Goal: Information Seeking & Learning: Learn about a topic

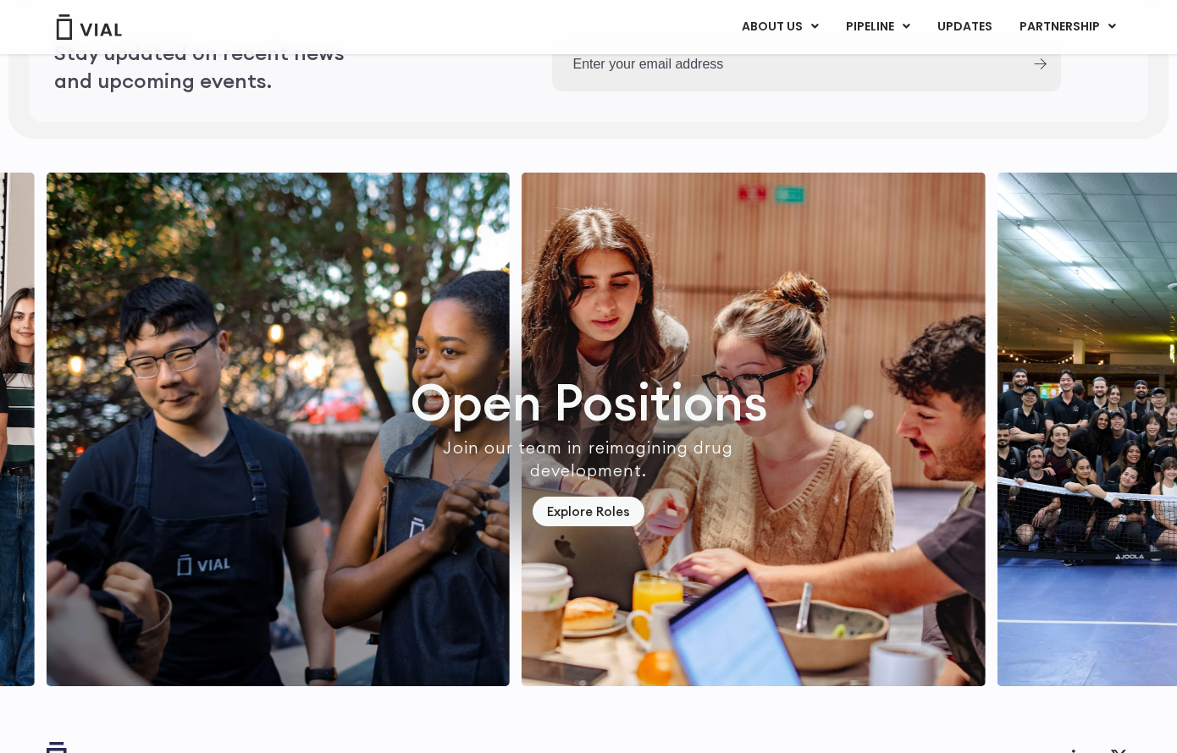
scroll to position [4739, 0]
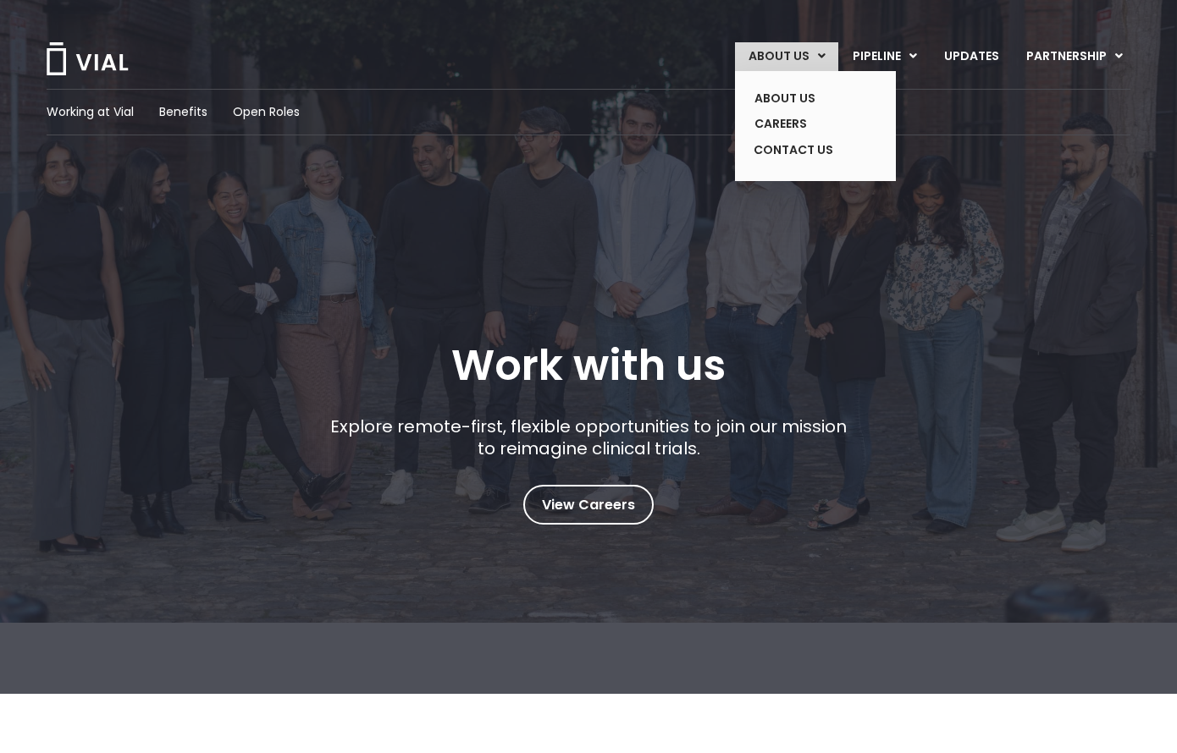
click at [794, 83] on ul "ABOUT US CAREERS CONTACT US" at bounding box center [815, 126] width 161 height 110
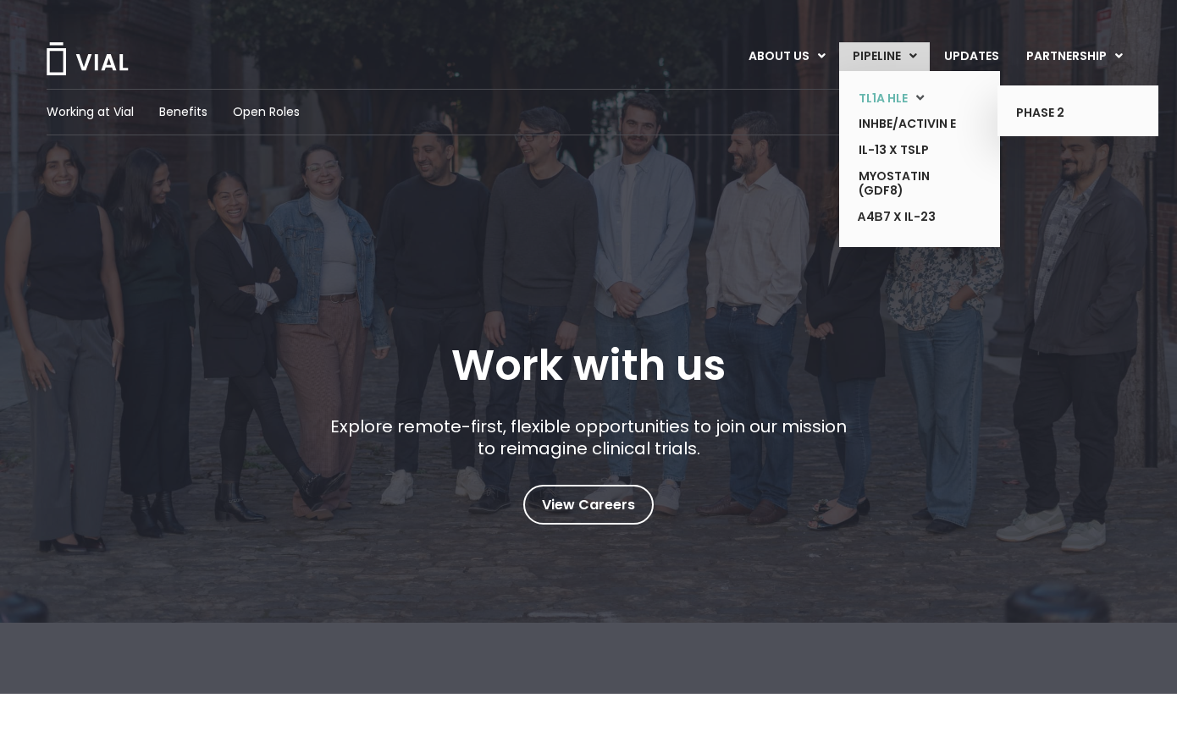
click at [893, 97] on link "TL1A HLE" at bounding box center [907, 99] width 124 height 26
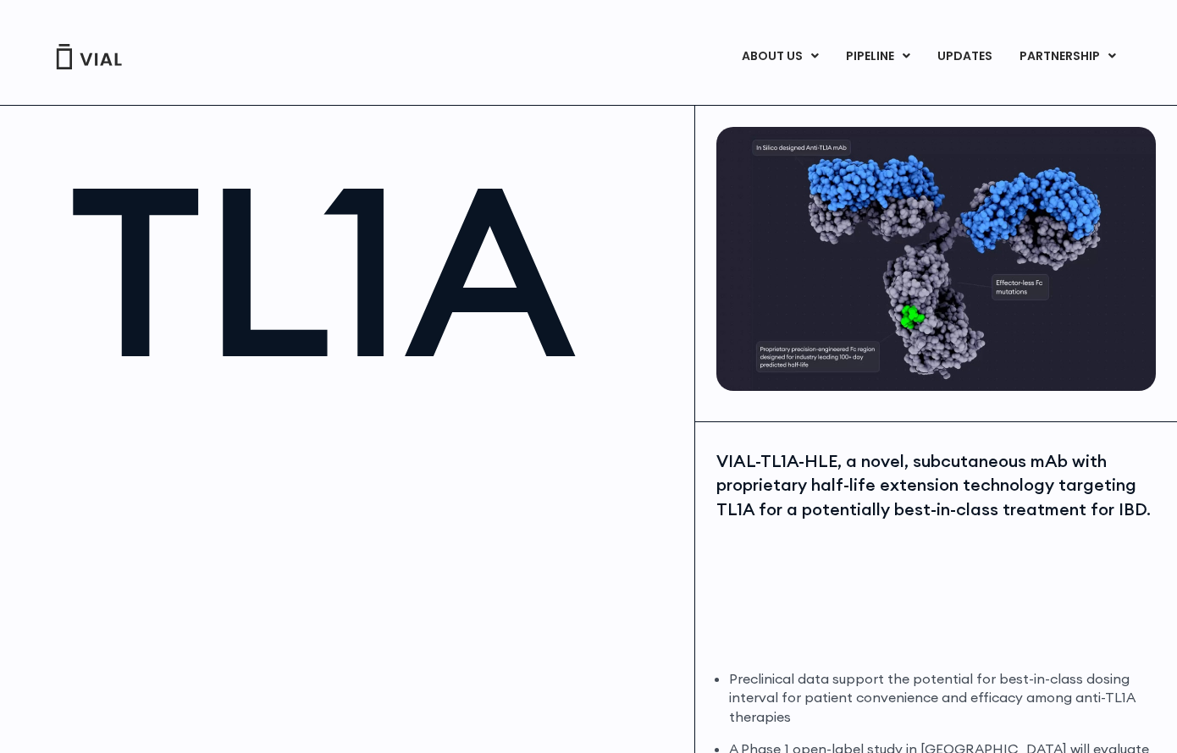
click at [741, 339] on img at bounding box center [935, 259] width 439 height 264
click at [896, 590] on div "VIAL-TL1A-HLE, a novel, subcutaneous mAb with proprietary half-life extension t…" at bounding box center [935, 551] width 439 height 203
click at [850, 494] on div "VIAL-TL1A-HLE, a novel, subcutaneous mAb with proprietary half-life extension t…" at bounding box center [935, 486] width 439 height 73
click at [850, 495] on div "VIAL-TL1A-HLE, a novel, subcutaneous mAb with proprietary half-life extension t…" at bounding box center [935, 486] width 439 height 73
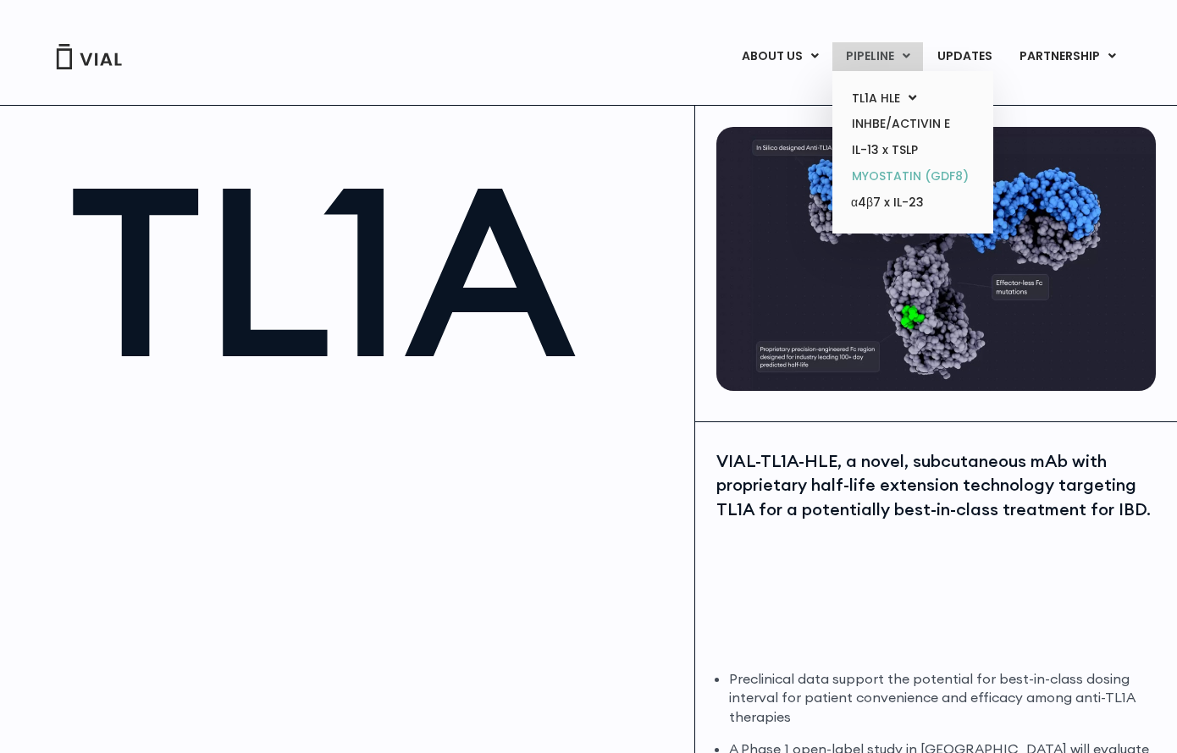
click at [882, 180] on link "MYOSTATIN (GDF8)" at bounding box center [912, 176] width 148 height 26
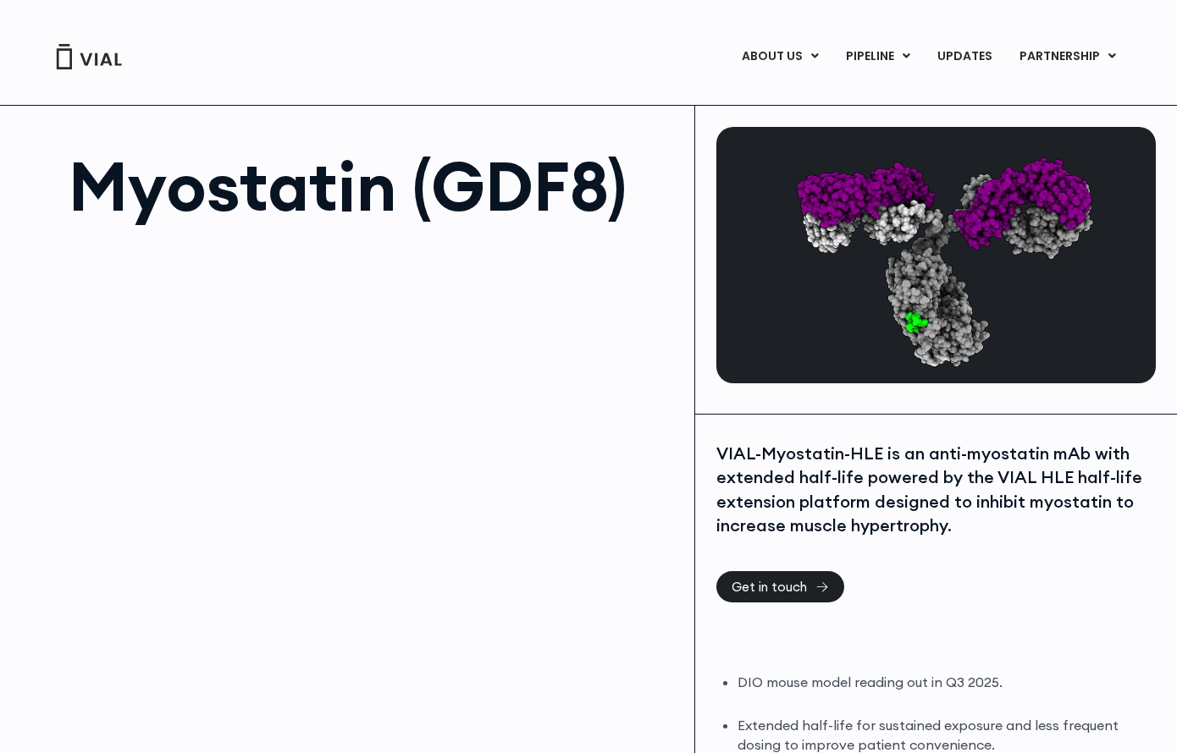
click at [1002, 240] on img at bounding box center [935, 255] width 439 height 257
click at [1038, 505] on div "VIAL-Myostatin-HLE is an anti-myostatin mAb with extended half-life powered by …" at bounding box center [935, 490] width 439 height 97
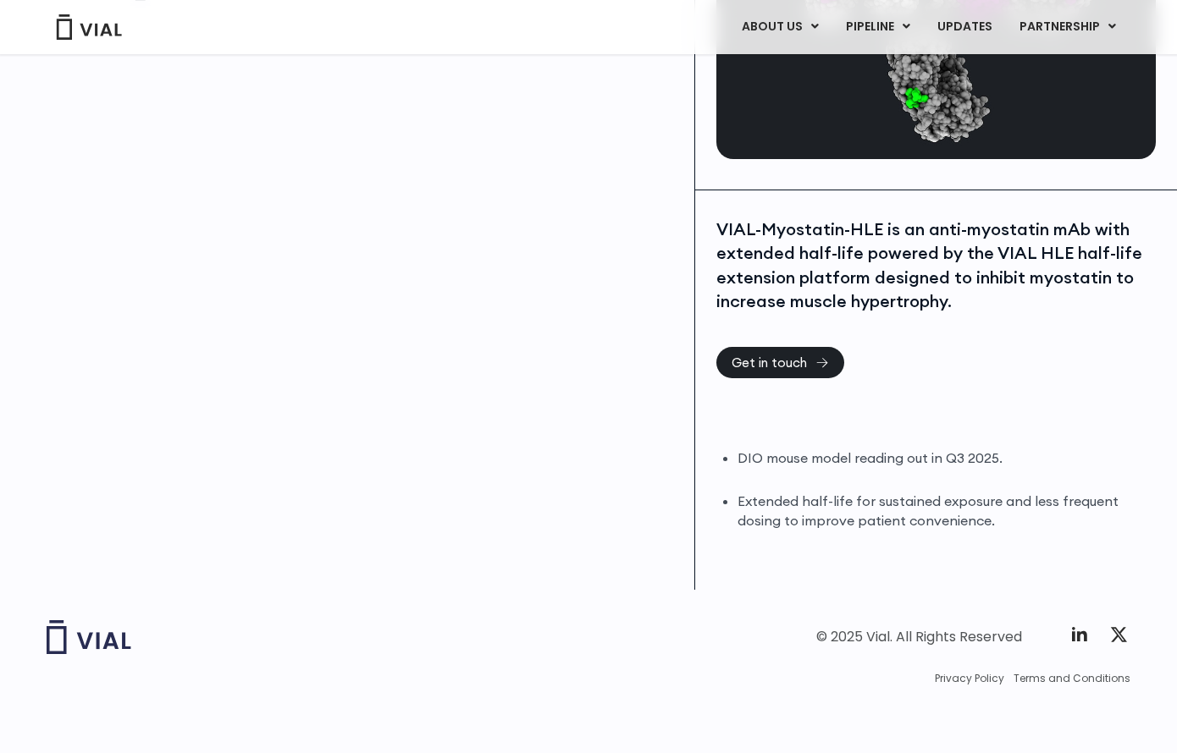
drag, startPoint x: 1038, startPoint y: 505, endPoint x: 852, endPoint y: 566, distance: 196.2
click at [852, 566] on div "VIAL-Myostatin-HLE is an anti-myostatin mAb with extended half-life powered by …" at bounding box center [936, 390] width 482 height 400
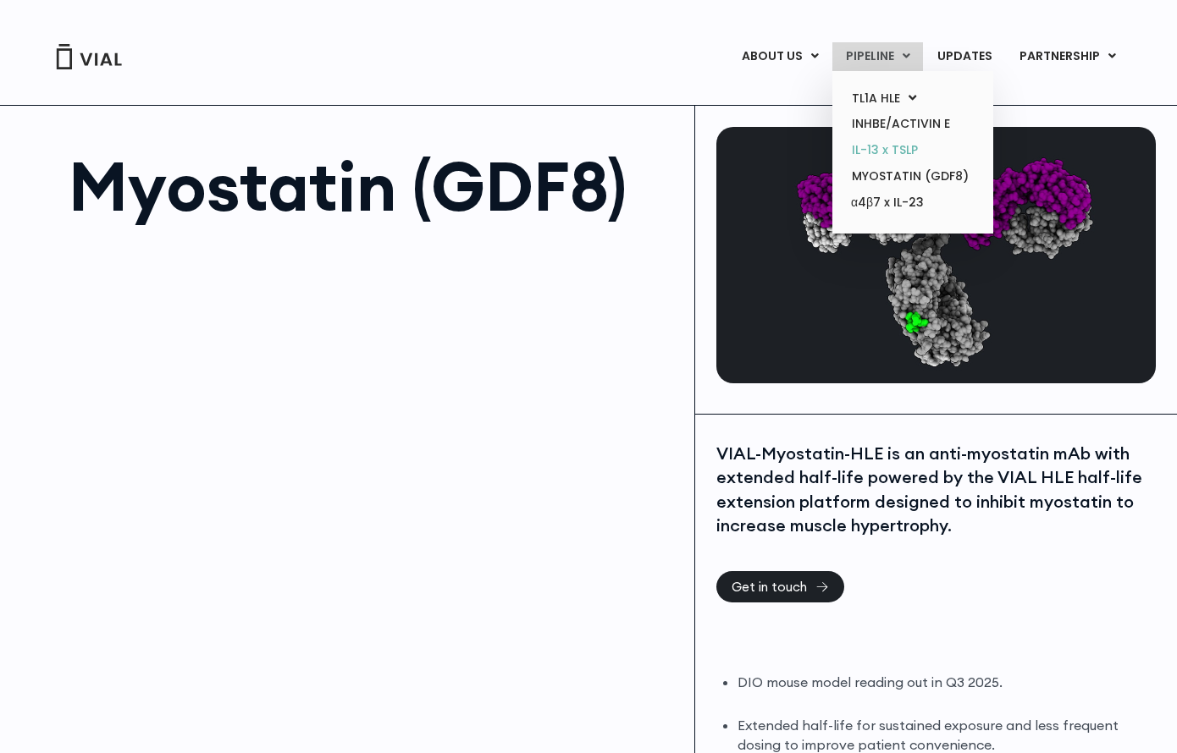
click at [887, 152] on link "IL-13 x TSLP" at bounding box center [912, 150] width 148 height 26
